Goal: Information Seeking & Learning: Learn about a topic

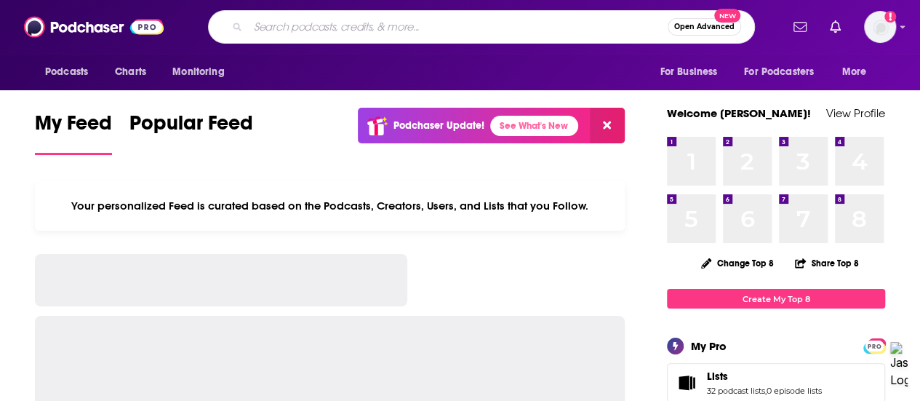
click at [356, 20] on input "Search podcasts, credits, & more..." at bounding box center [458, 26] width 420 height 23
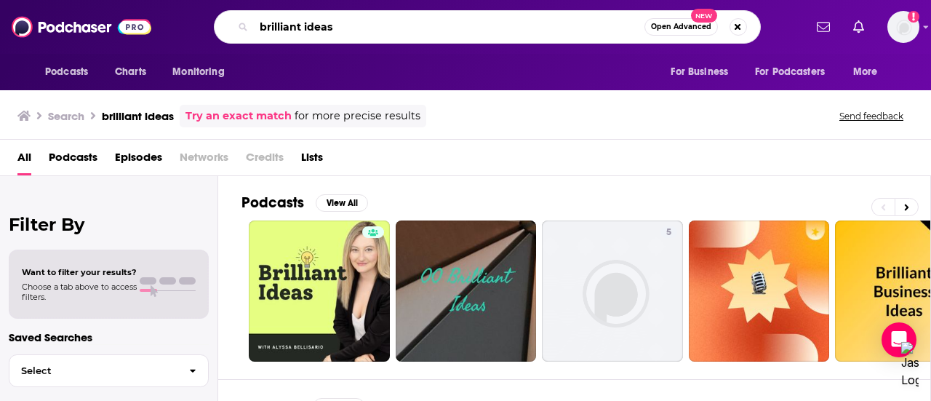
click at [356, 29] on input "brilliant ideas" at bounding box center [449, 26] width 390 height 23
type input "brilliant ideas with [PERSON_NAME]"
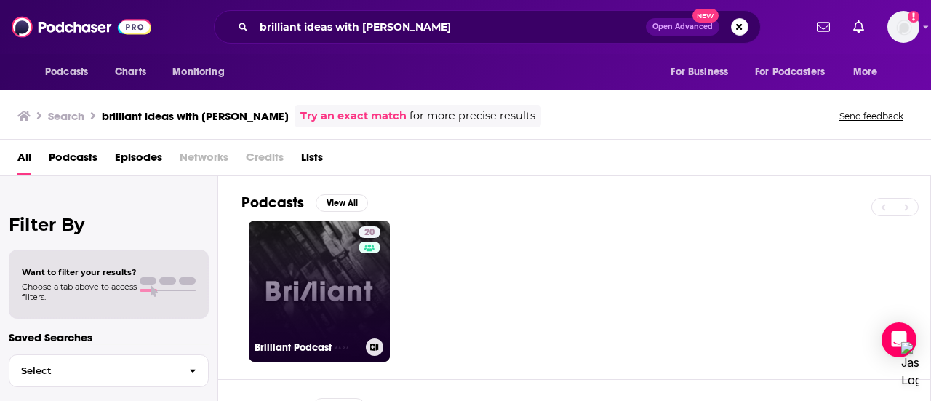
click at [326, 261] on link "20 Brilliant Podcast" at bounding box center [319, 290] width 141 height 141
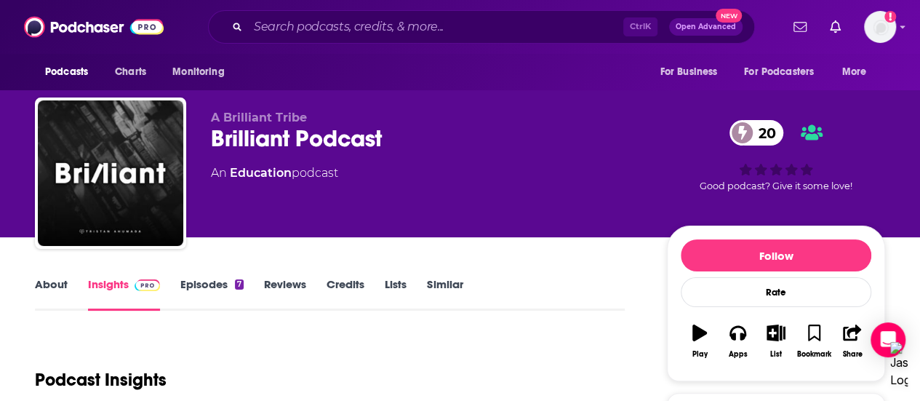
click at [48, 281] on link "About" at bounding box center [51, 293] width 33 height 33
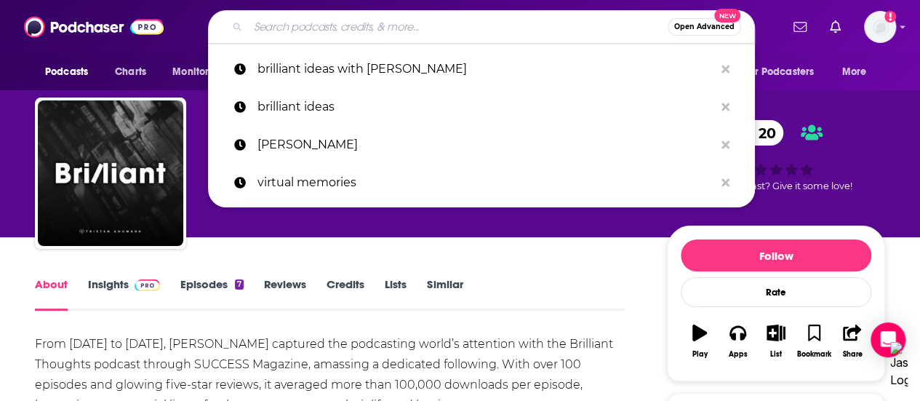
click at [425, 24] on input "Search podcasts, credits, & more..." at bounding box center [458, 26] width 420 height 23
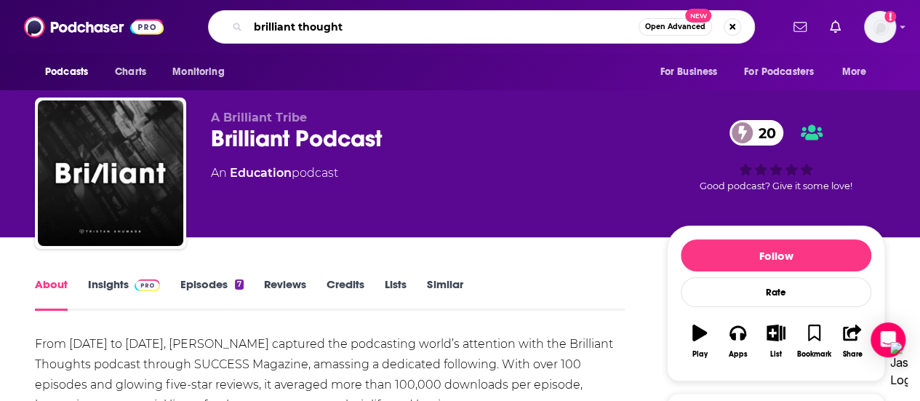
type input "brilliant thoughts"
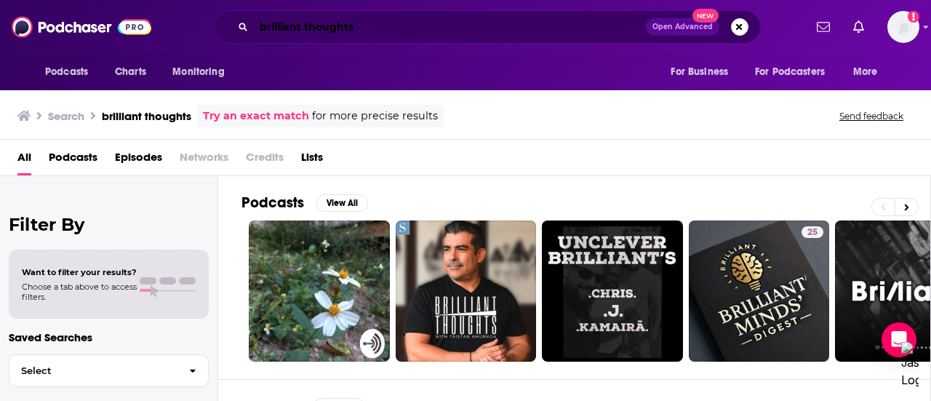
click at [397, 31] on input "brilliant thoughts" at bounding box center [450, 26] width 392 height 23
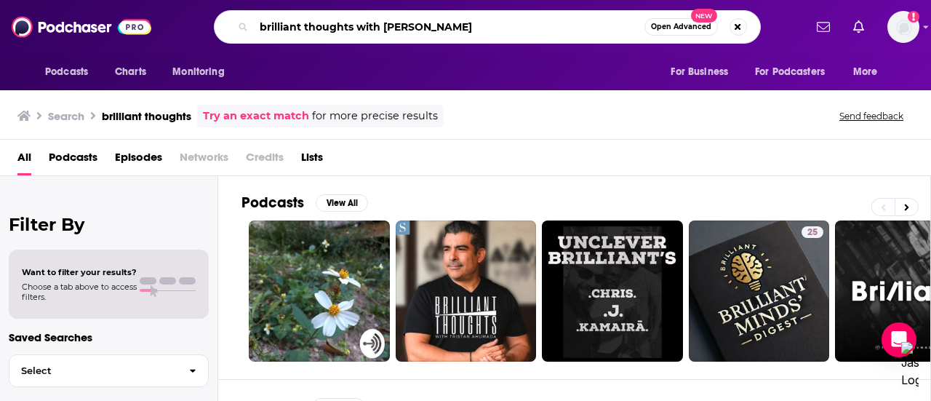
type input "brilliant thoughts with [PERSON_NAME]"
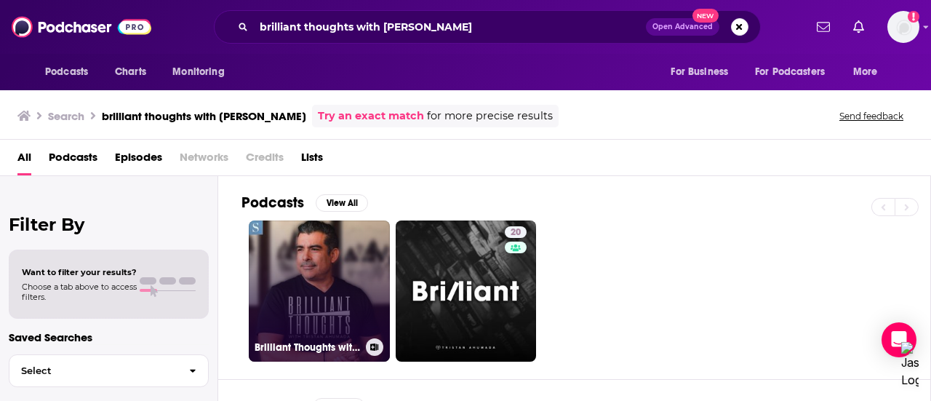
click at [340, 249] on link "Brilliant Thoughts with [PERSON_NAME]" at bounding box center [319, 290] width 141 height 141
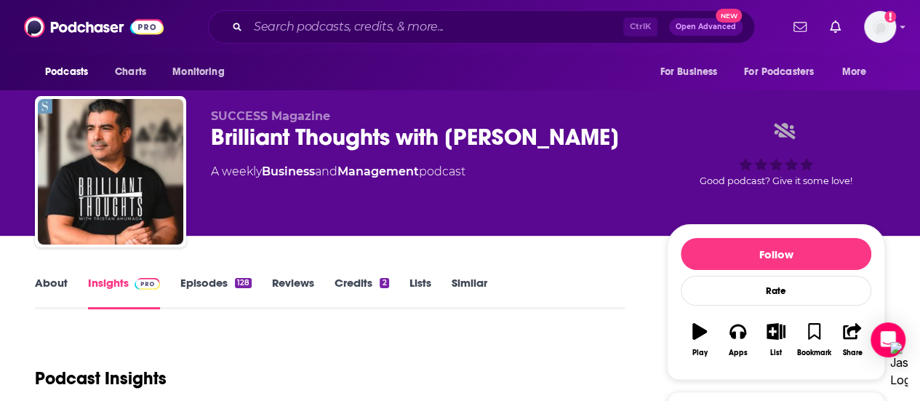
scroll to position [1, 0]
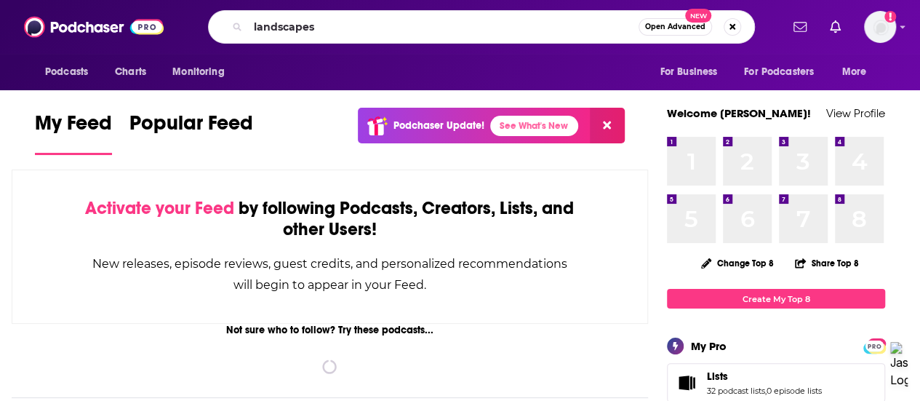
type input "landscapes"
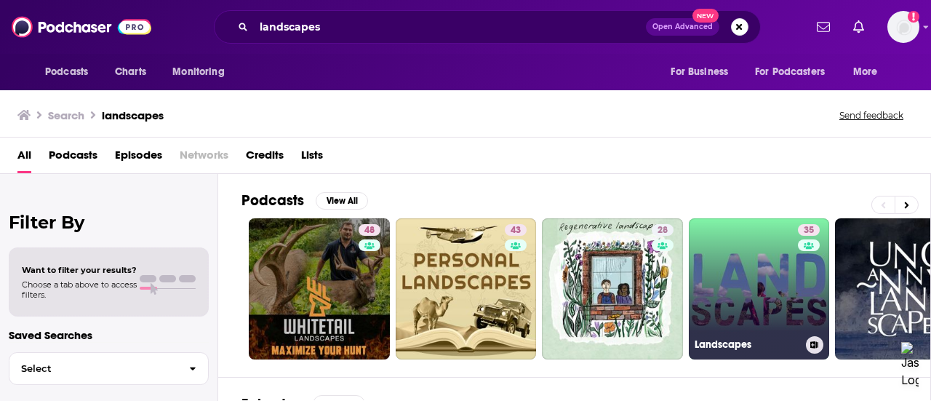
click at [768, 289] on link "35 Landscapes" at bounding box center [759, 288] width 141 height 141
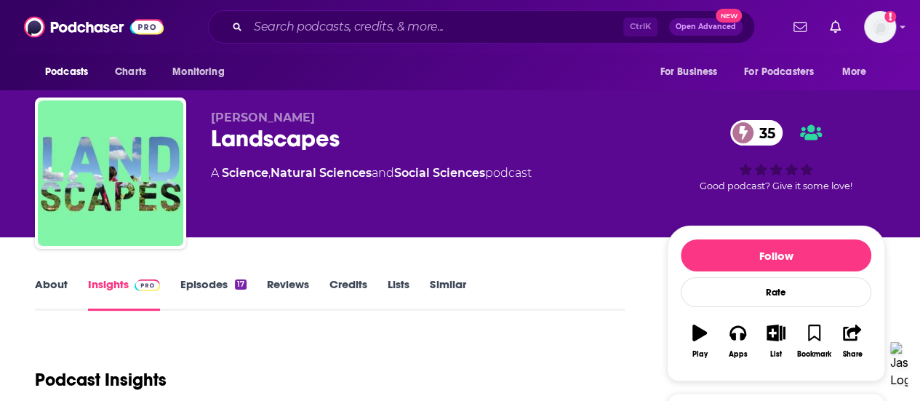
scroll to position [219, 0]
